Goal: Information Seeking & Learning: Compare options

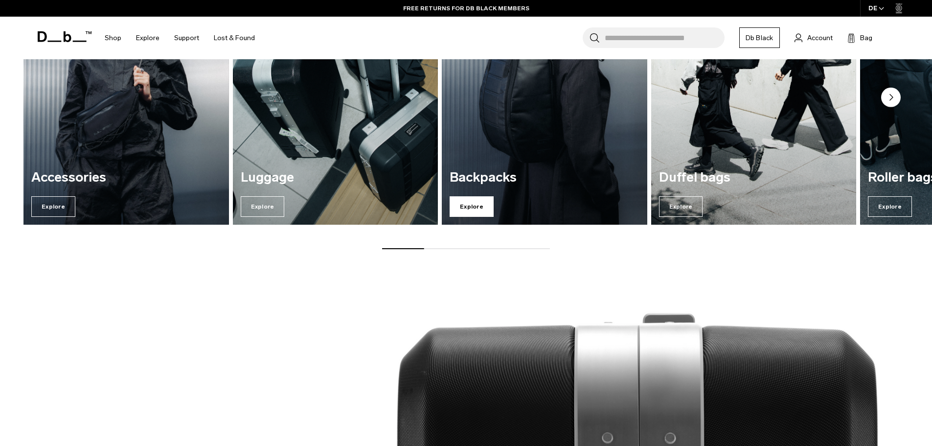
scroll to position [964, 0]
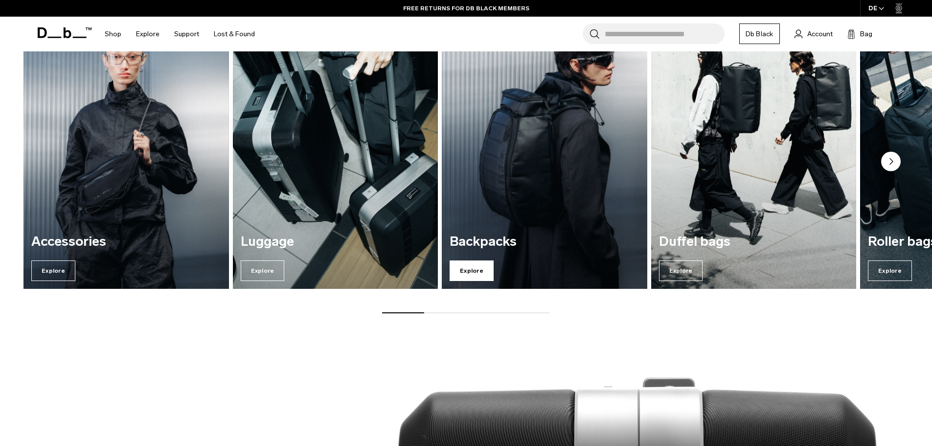
click at [474, 269] on span "Explore" at bounding box center [472, 270] width 44 height 21
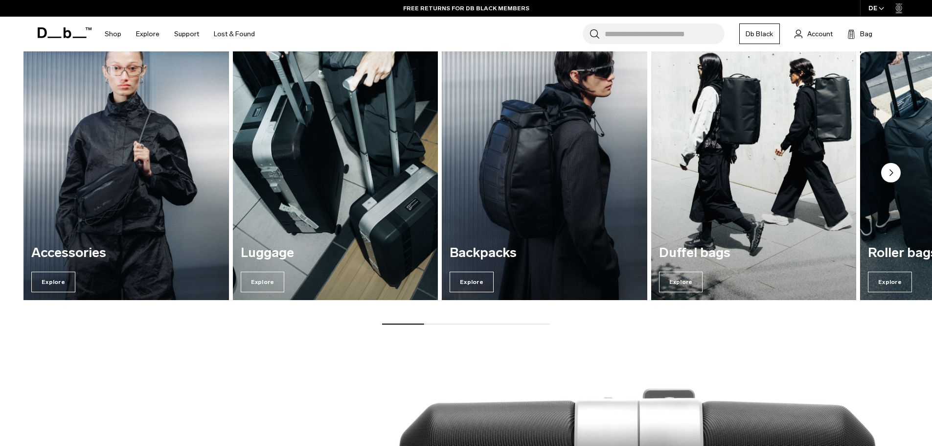
scroll to position [975, 0]
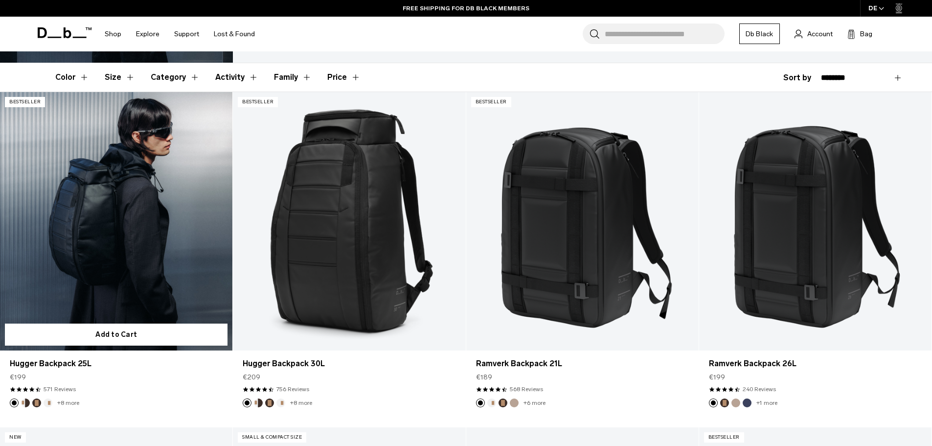
click at [134, 279] on link "Hugger Backpack 25L" at bounding box center [116, 221] width 232 height 258
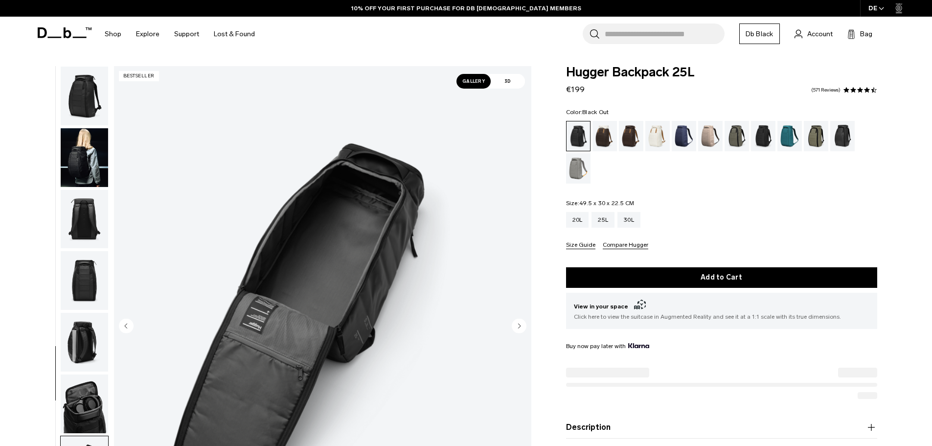
scroll to position [154, 0]
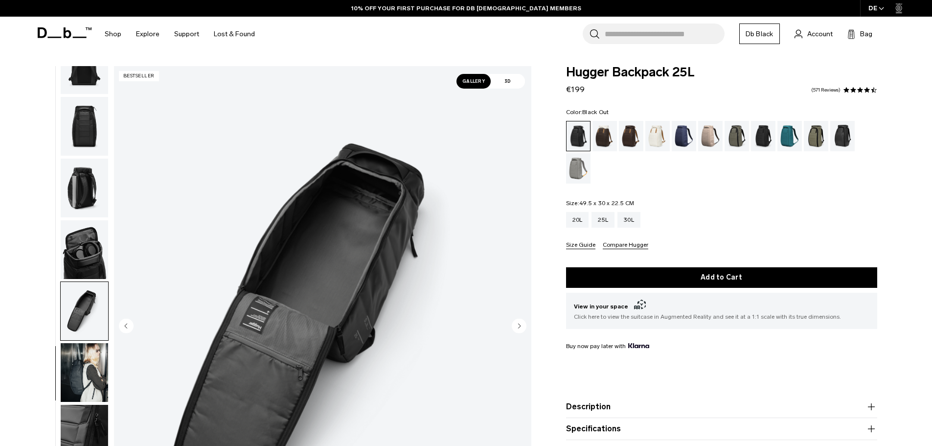
click at [95, 347] on img "button" at bounding box center [84, 372] width 47 height 59
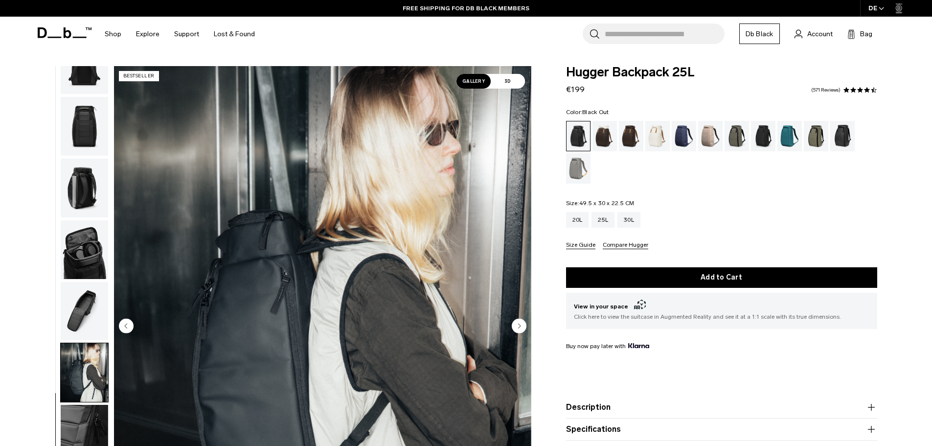
scroll to position [0, 0]
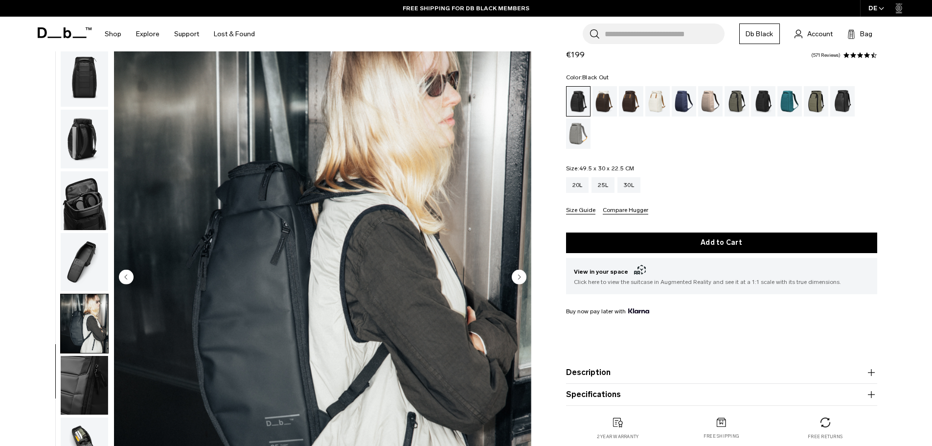
click at [93, 373] on img "button" at bounding box center [84, 385] width 47 height 59
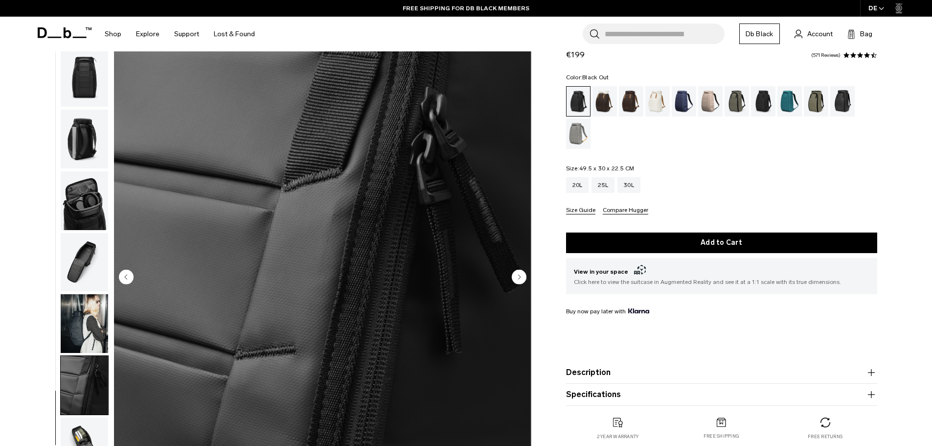
scroll to position [147, 0]
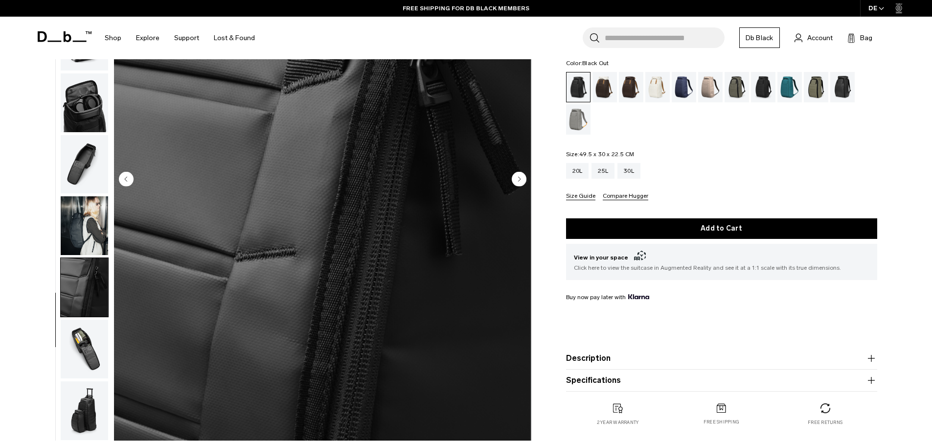
click at [85, 354] on img "button" at bounding box center [84, 349] width 47 height 59
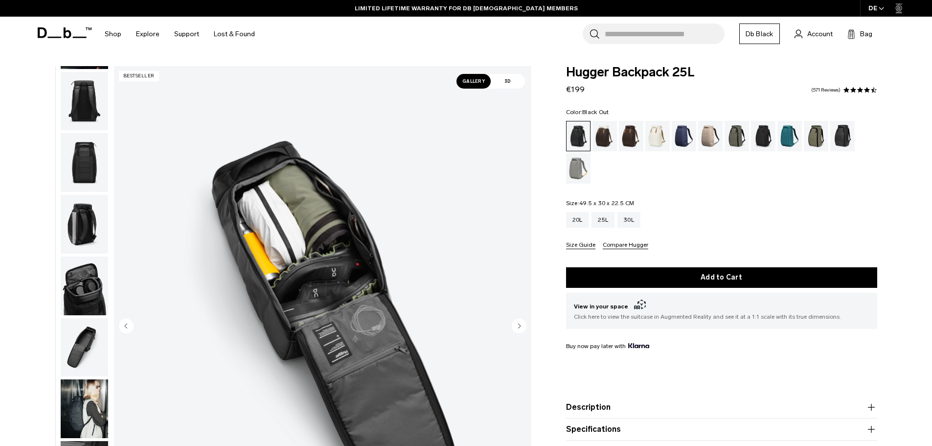
scroll to position [56, 0]
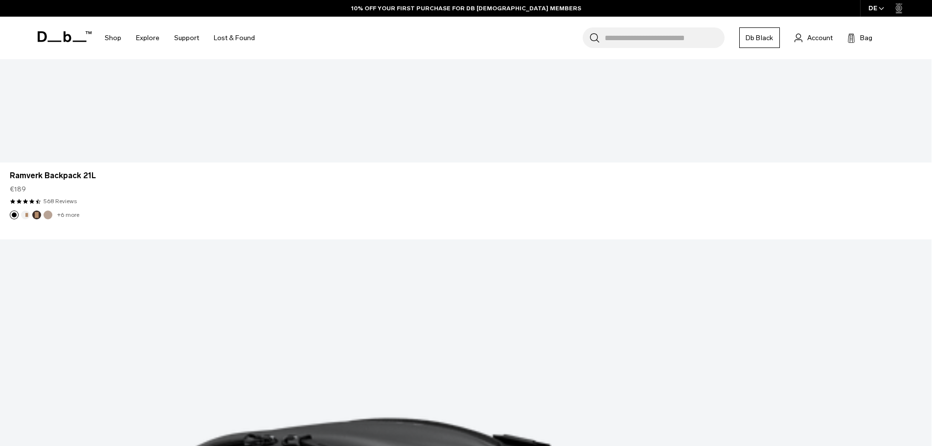
scroll to position [3392, 0]
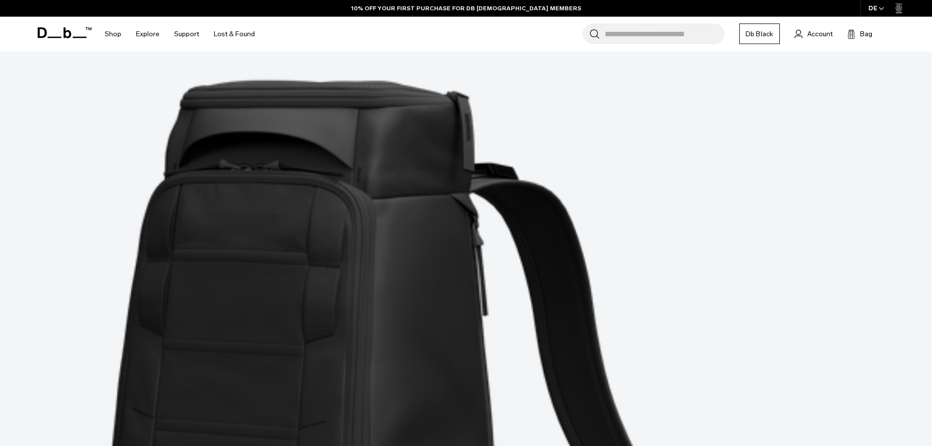
scroll to position [5960, 0]
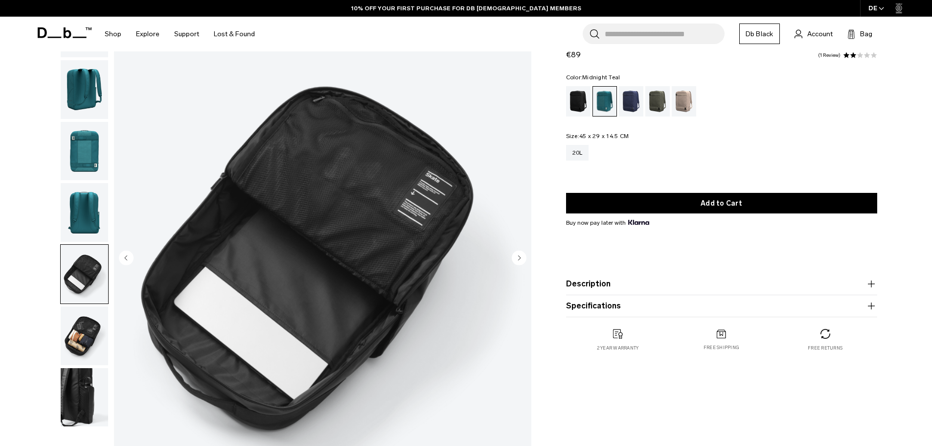
scroll to position [98, 0]
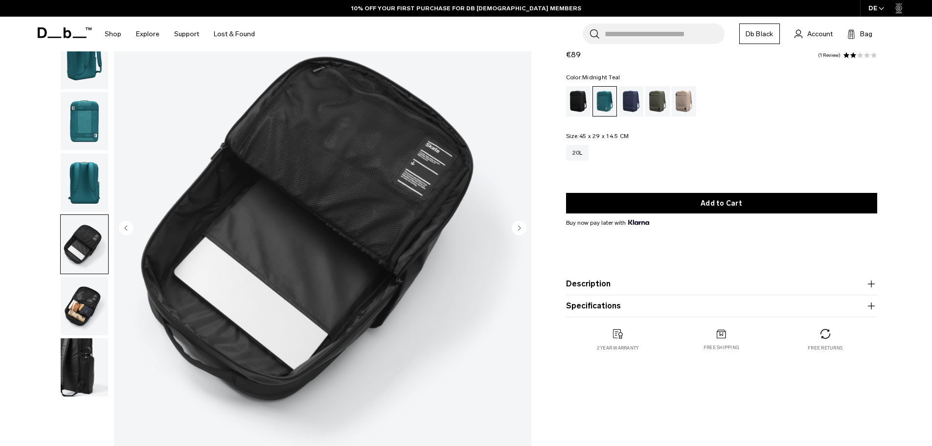
click at [88, 319] on img "button" at bounding box center [84, 306] width 47 height 59
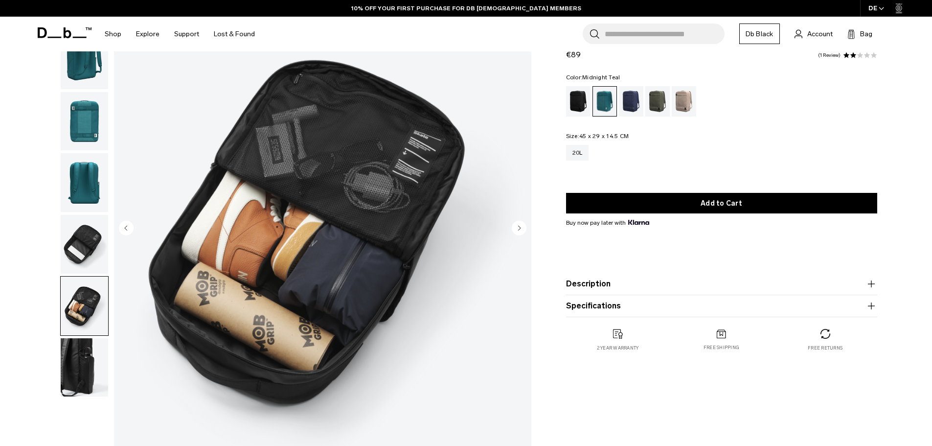
scroll to position [0, 0]
click at [83, 379] on img "button" at bounding box center [84, 367] width 47 height 59
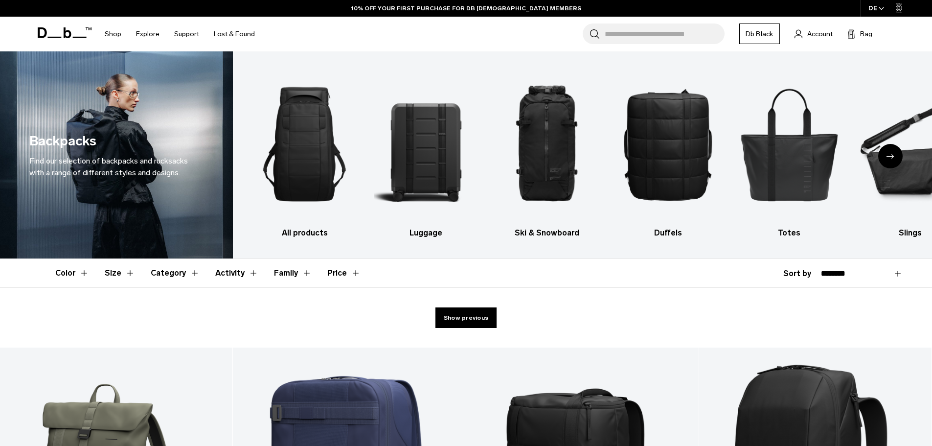
click at [896, 160] on div "Next slide" at bounding box center [891, 156] width 24 height 24
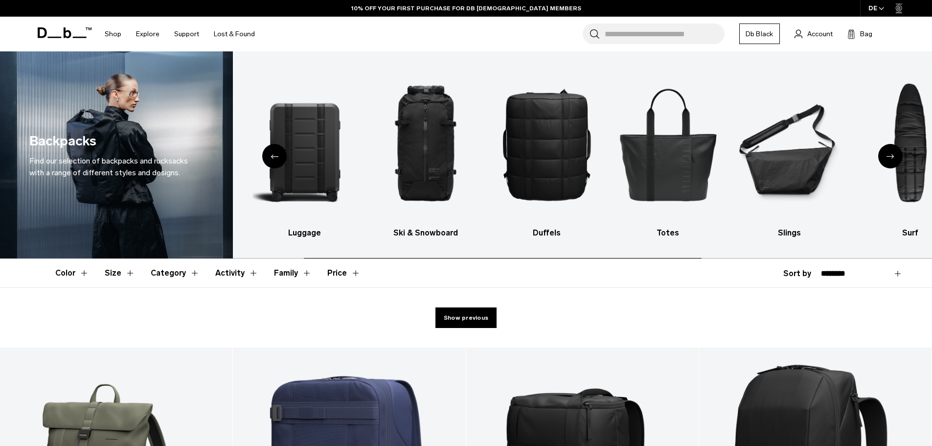
click at [893, 159] on div "Next slide" at bounding box center [891, 156] width 24 height 24
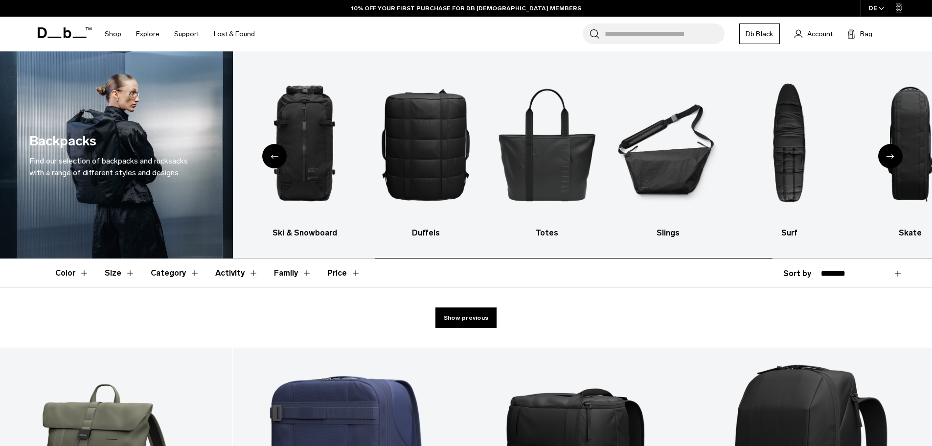
click at [892, 159] on div "Next slide" at bounding box center [891, 156] width 24 height 24
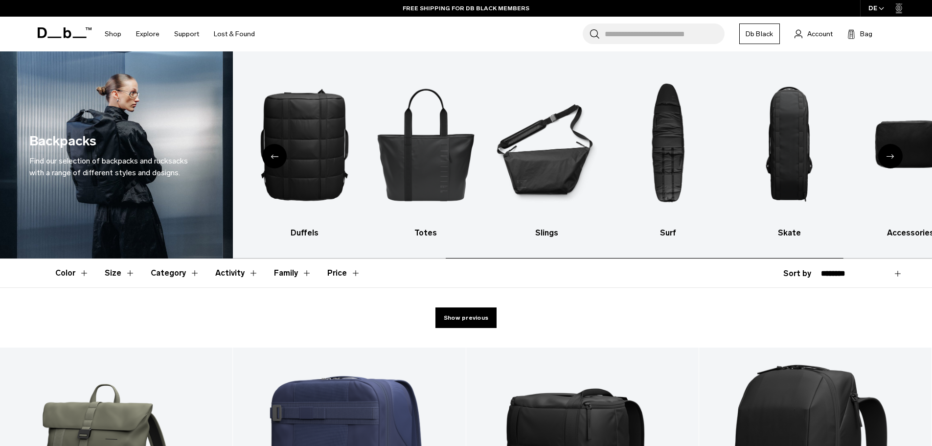
click at [892, 159] on icon "Next slide" at bounding box center [891, 156] width 8 height 4
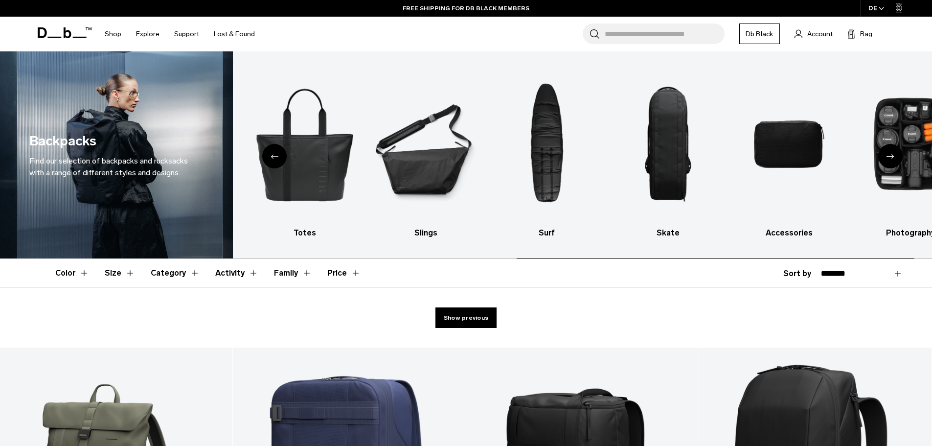
click at [890, 158] on icon "Next slide" at bounding box center [891, 156] width 8 height 4
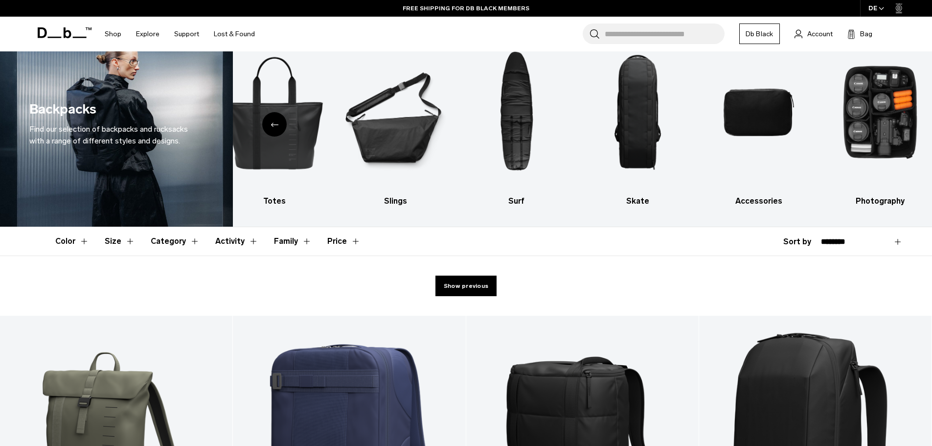
scroll to position [49, 0]
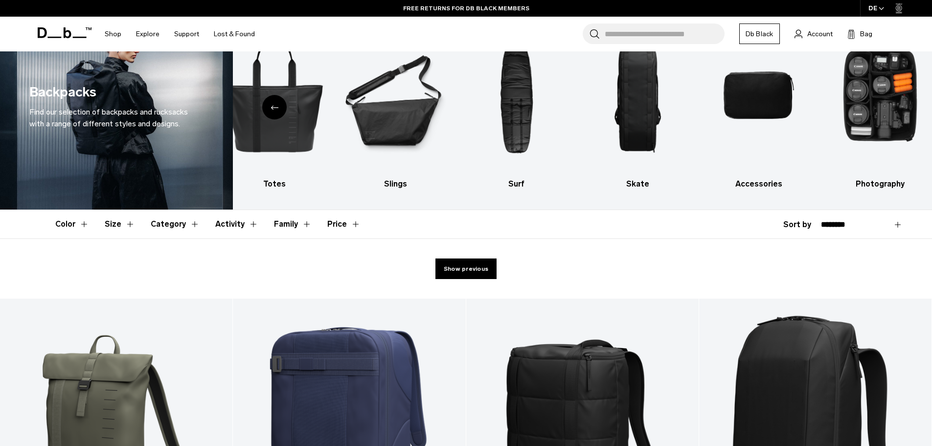
click at [302, 227] on button "Family" at bounding box center [293, 224] width 38 height 28
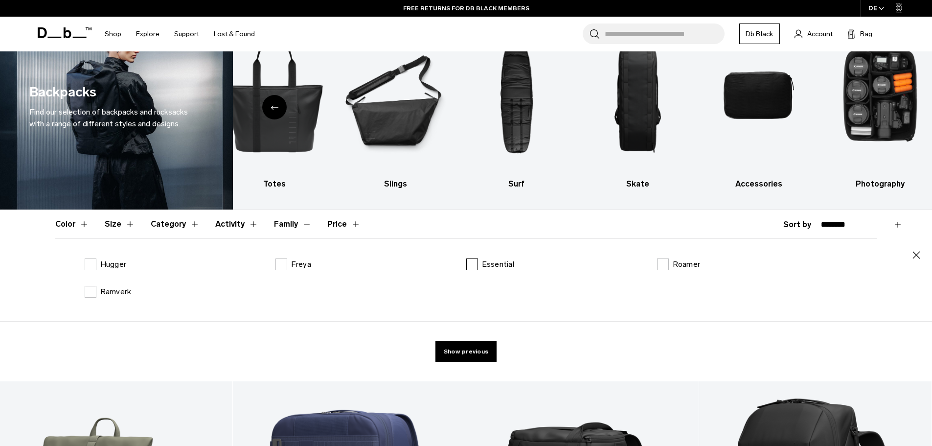
click at [478, 264] on label "Essential" at bounding box center [490, 264] width 48 height 12
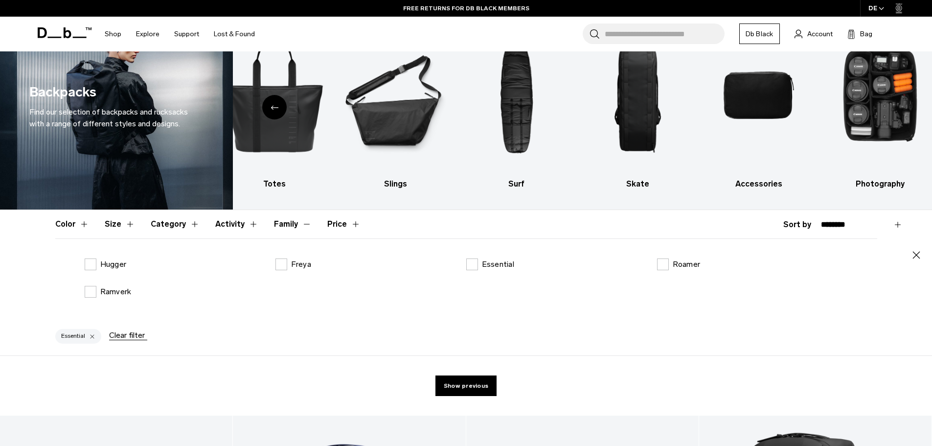
click at [477, 348] on div "Essential Clear filter" at bounding box center [466, 338] width 881 height 34
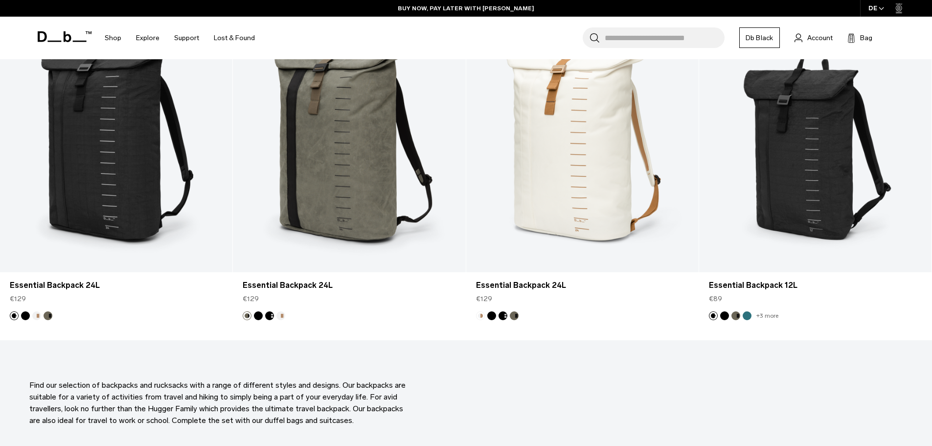
scroll to position [930, 0]
